Goal: Find contact information: Find contact information

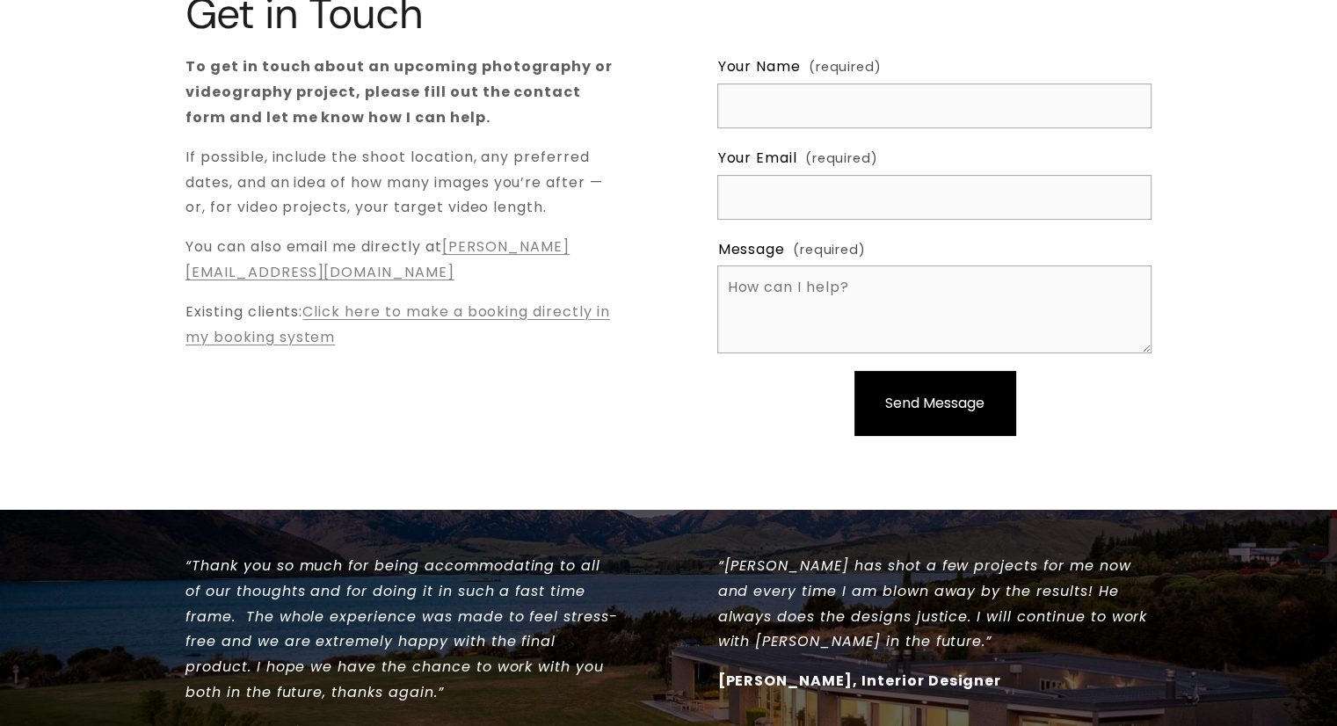
scroll to position [264, 0]
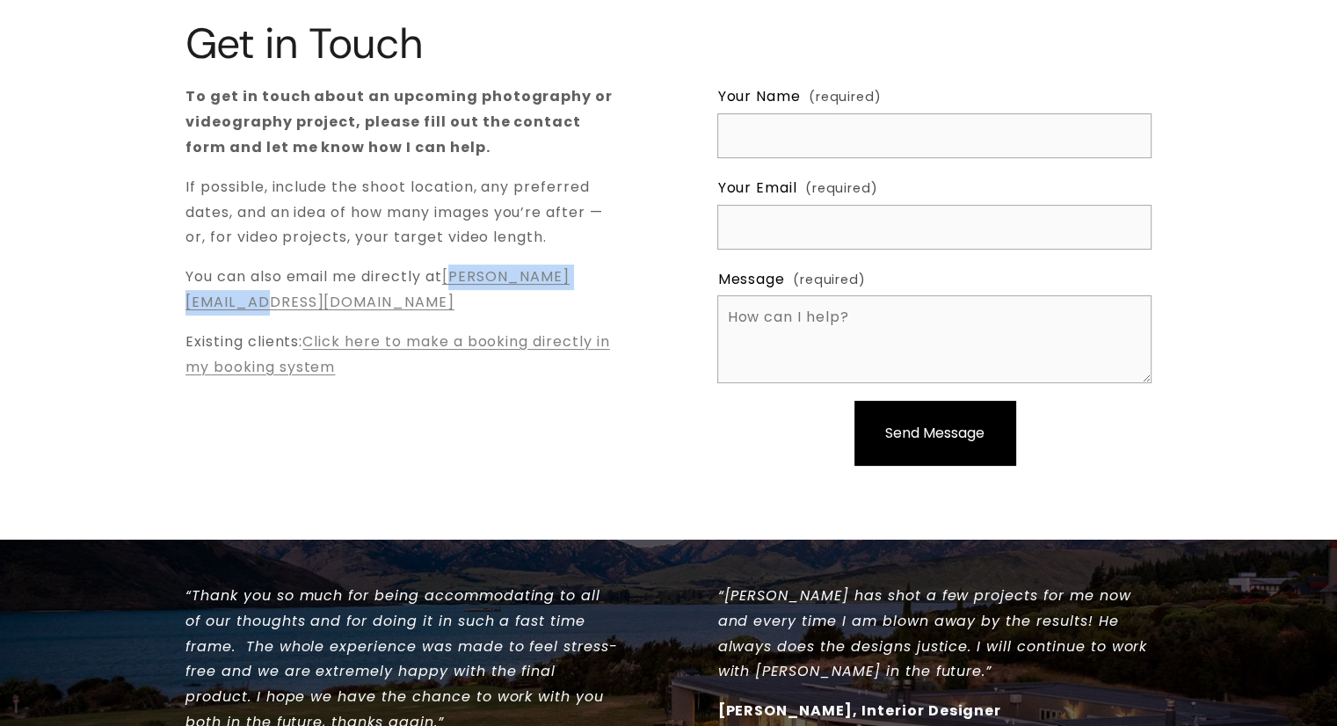
drag, startPoint x: 412, startPoint y: 304, endPoint x: 190, endPoint y: 303, distance: 222.3
click at [190, 303] on p "You can also email me directly at [PERSON_NAME][EMAIL_ADDRESS][DOMAIN_NAME]" at bounding box center [402, 290] width 434 height 51
drag, startPoint x: 456, startPoint y: 293, endPoint x: 417, endPoint y: 300, distance: 40.2
click at [456, 293] on p "You can also email me directly at [PERSON_NAME][EMAIL_ADDRESS][DOMAIN_NAME]" at bounding box center [402, 290] width 434 height 51
drag, startPoint x: 401, startPoint y: 301, endPoint x: 183, endPoint y: 297, distance: 218.0
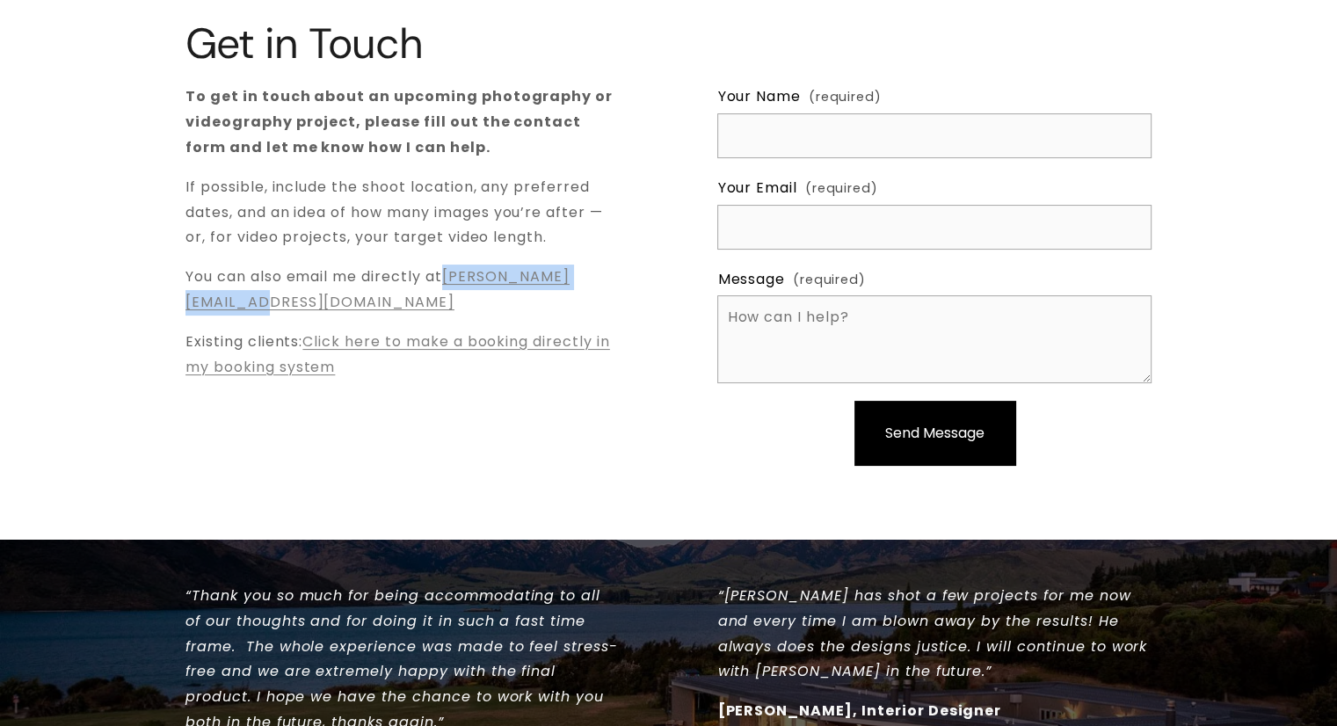
click at [183, 297] on div "Get in Touch To get in touch about an upcoming photography or videography proje…" at bounding box center [668, 257] width 1337 height 475
copy link "[PERSON_NAME][EMAIL_ADDRESS][DOMAIN_NAME]"
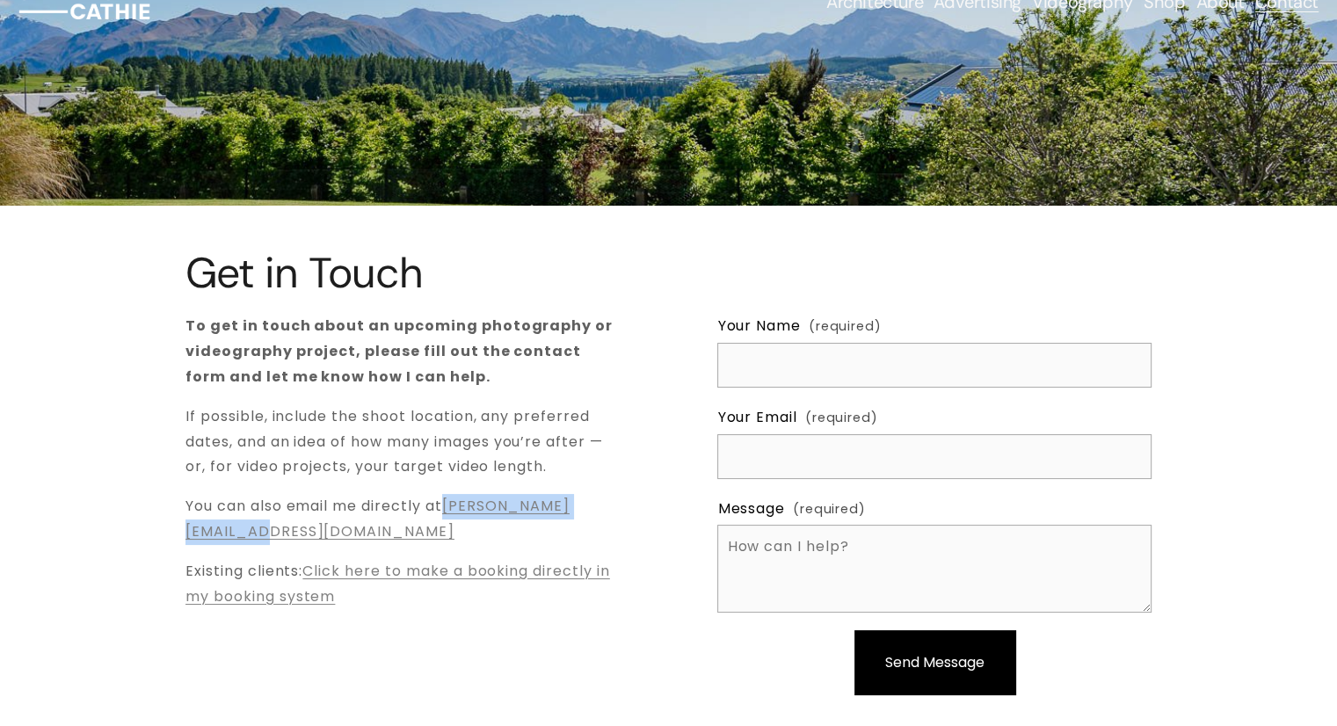
scroll to position [0, 0]
